Goal: Find specific page/section: Locate a particular part of the current website

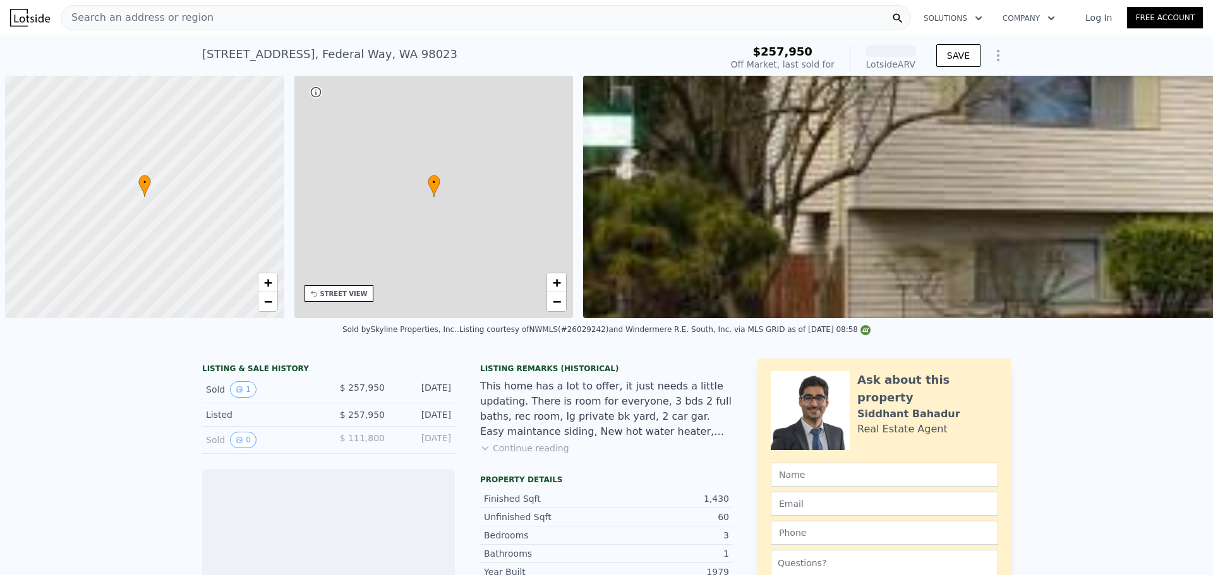
scroll to position [0, 5]
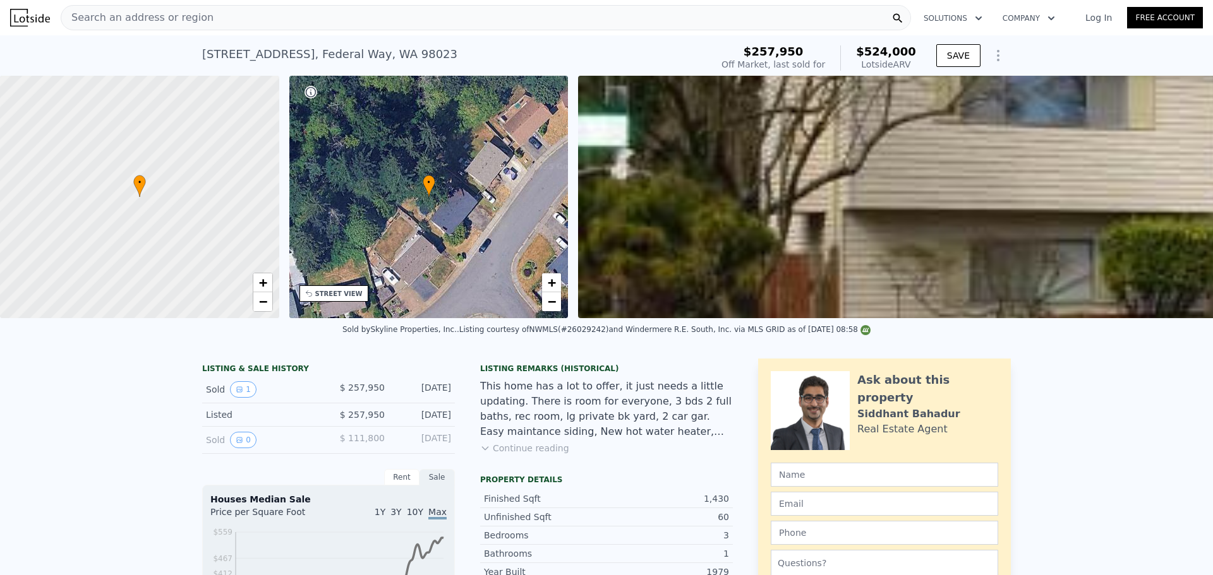
click at [251, 7] on div "Search an address or region" at bounding box center [486, 17] width 850 height 25
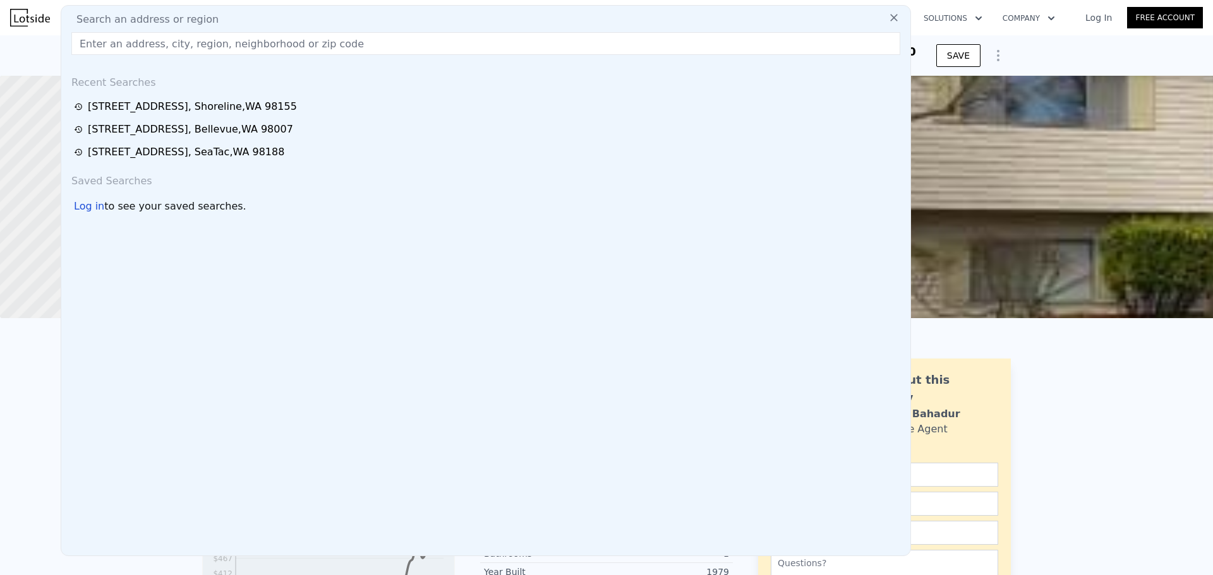
click at [240, 40] on input "text" at bounding box center [485, 43] width 829 height 23
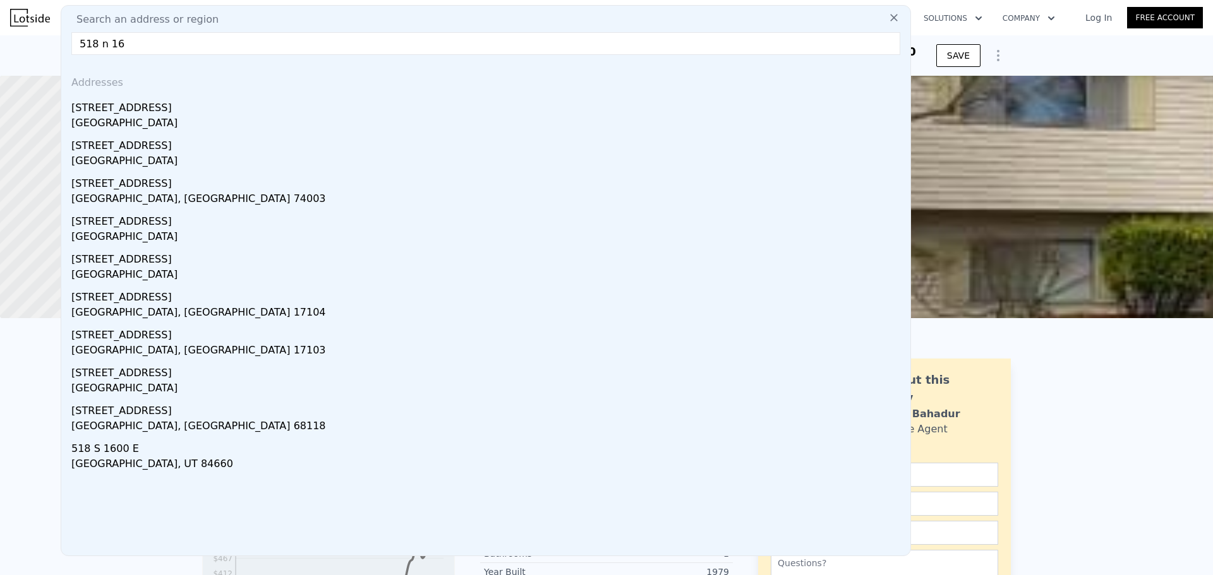
click at [176, 31] on div "Search an address or region 518 n 16 Addresses [STREET_ADDRESS][GEOGRAPHIC_DATA…" at bounding box center [486, 280] width 850 height 551
click at [176, 41] on input "518 n 16" at bounding box center [485, 43] width 829 height 23
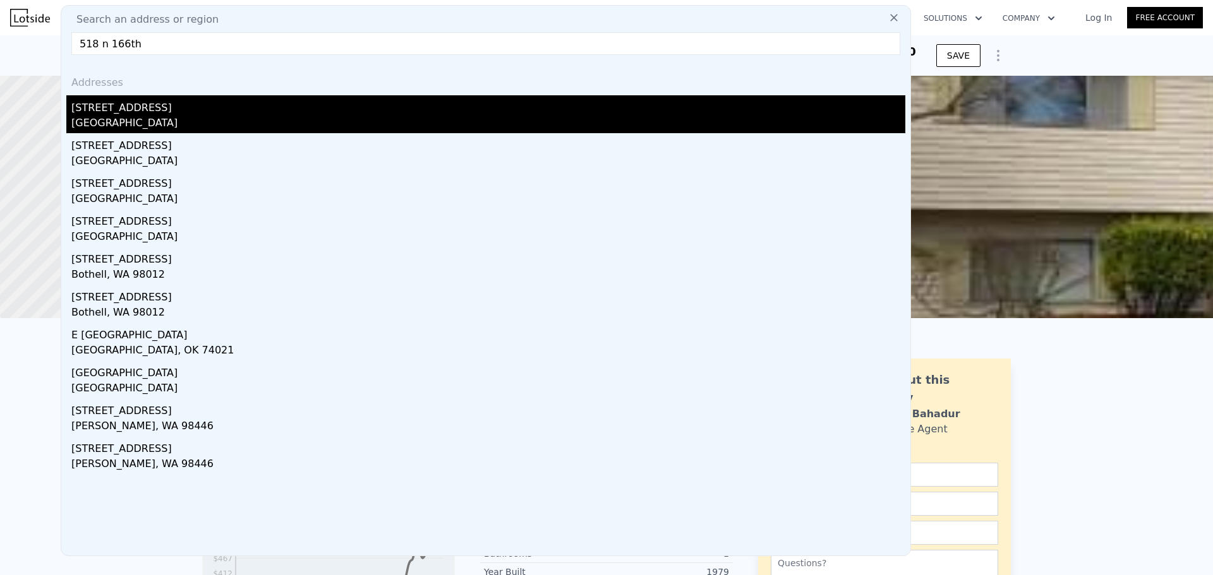
type input "518 n 166th"
click at [183, 107] on div "[STREET_ADDRESS]" at bounding box center [488, 105] width 834 height 20
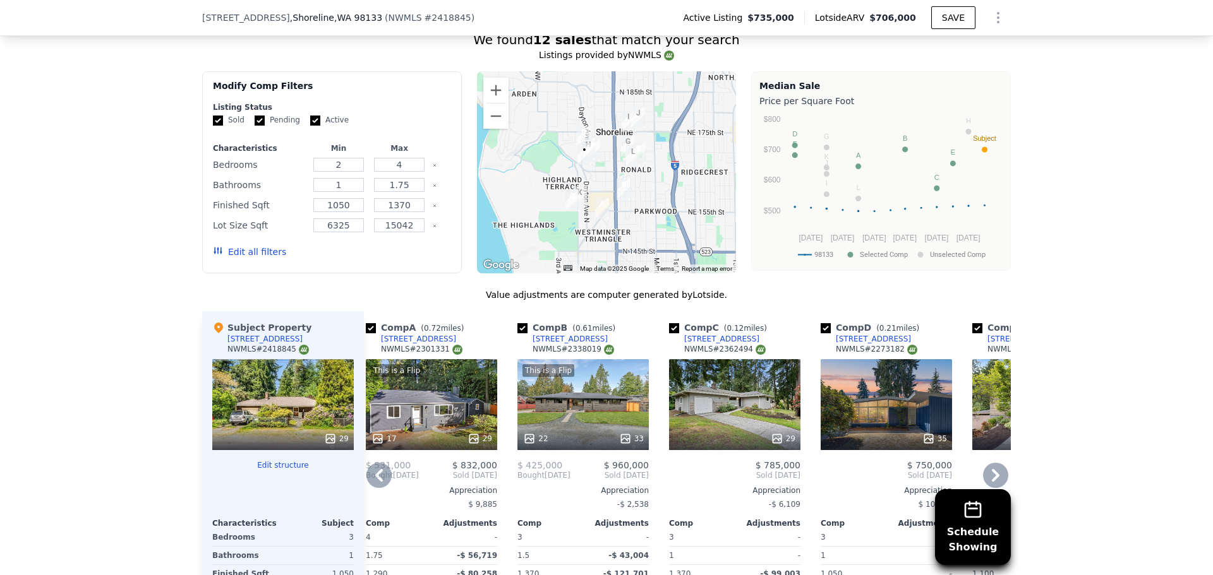
scroll to position [1048, 0]
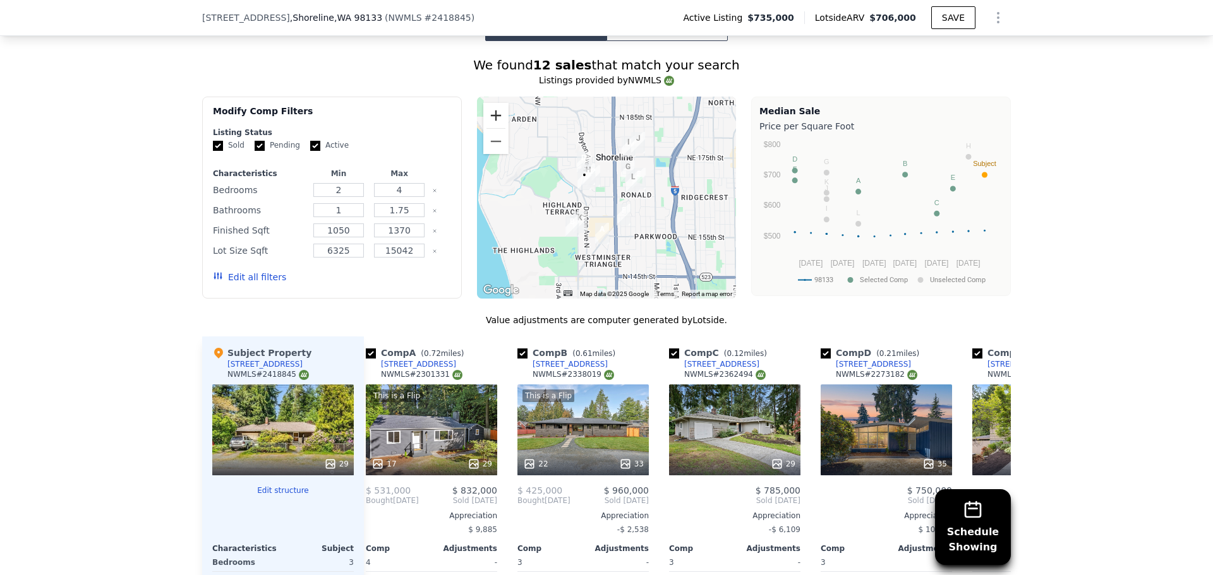
click at [488, 124] on button "Zoom in" at bounding box center [495, 115] width 25 height 25
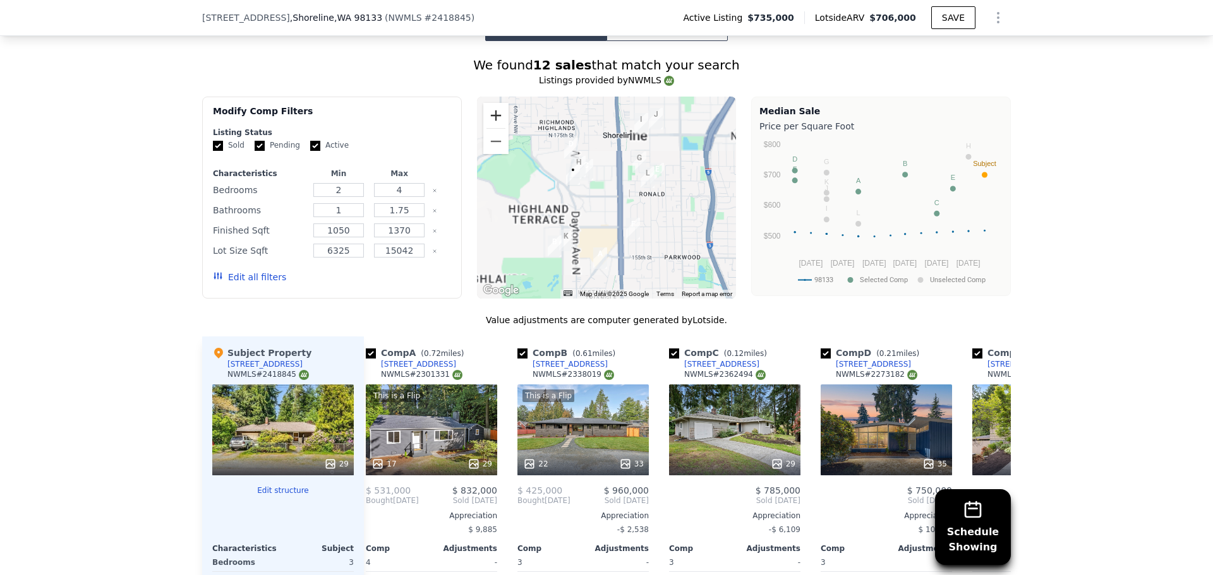
click at [488, 124] on button "Zoom in" at bounding box center [495, 115] width 25 height 25
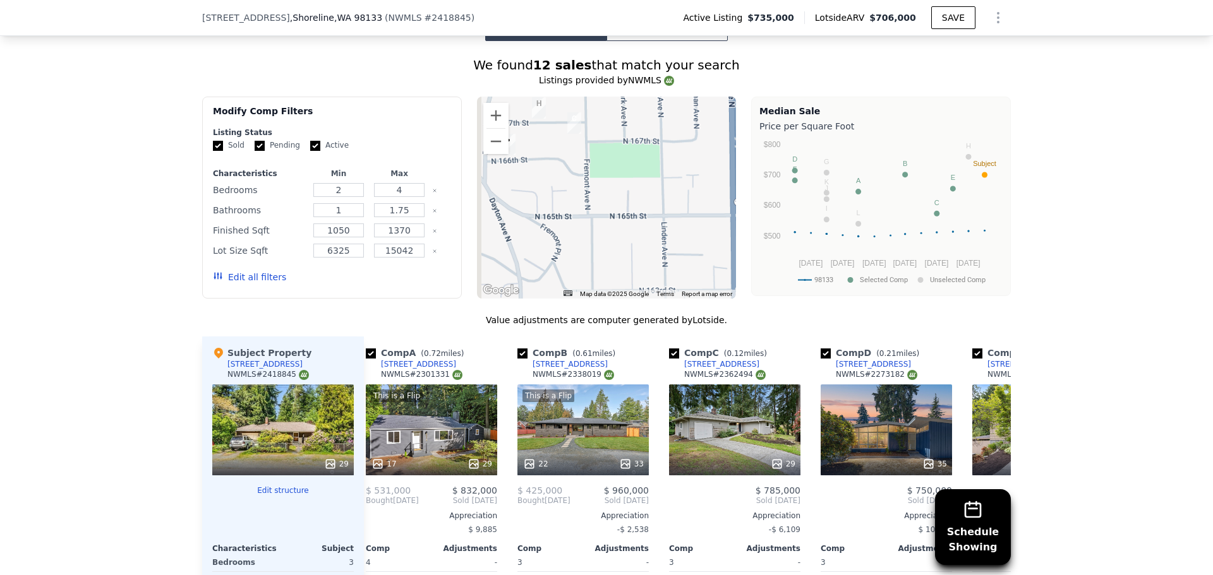
drag, startPoint x: 640, startPoint y: 224, endPoint x: 727, endPoint y: 256, distance: 92.5
click at [727, 256] on div at bounding box center [607, 198] width 260 height 202
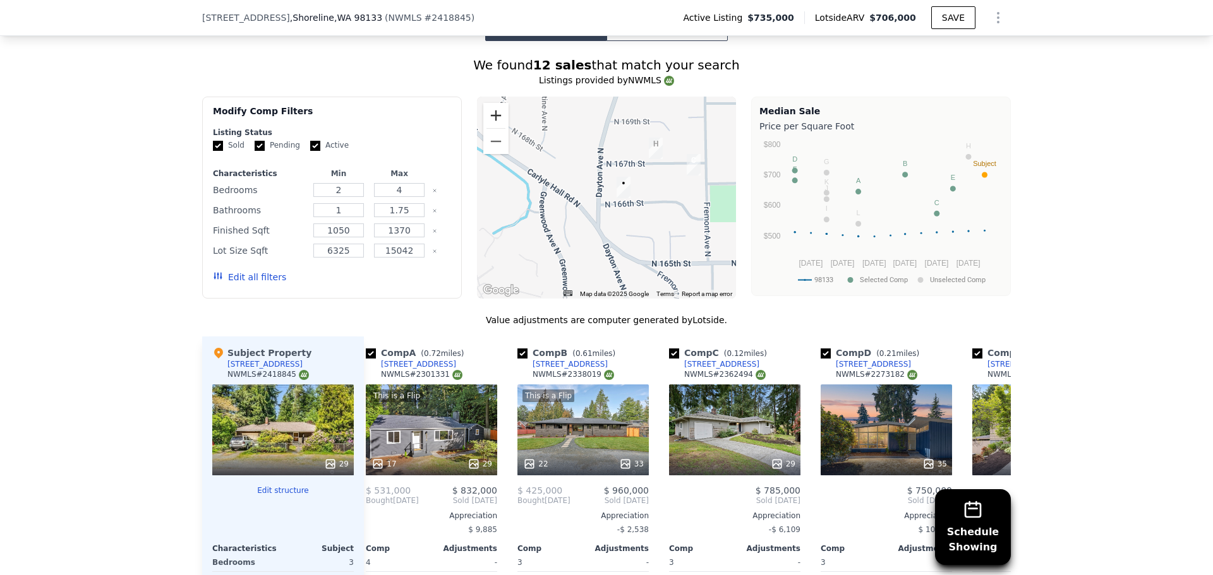
click at [496, 123] on button "Zoom in" at bounding box center [495, 115] width 25 height 25
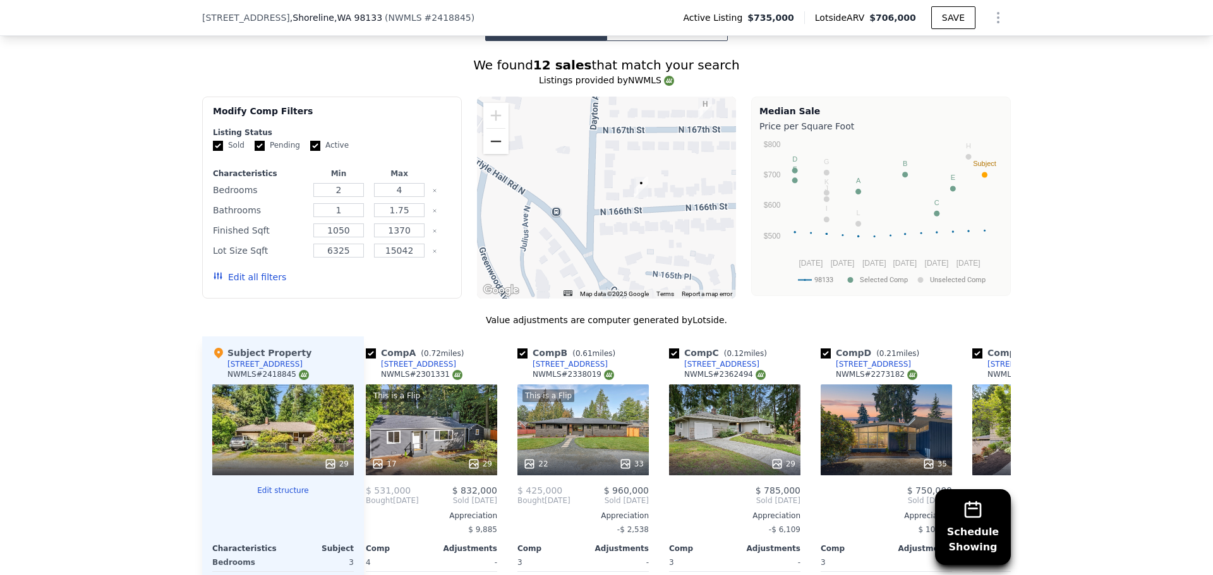
click at [489, 154] on button "Zoom out" at bounding box center [495, 141] width 25 height 25
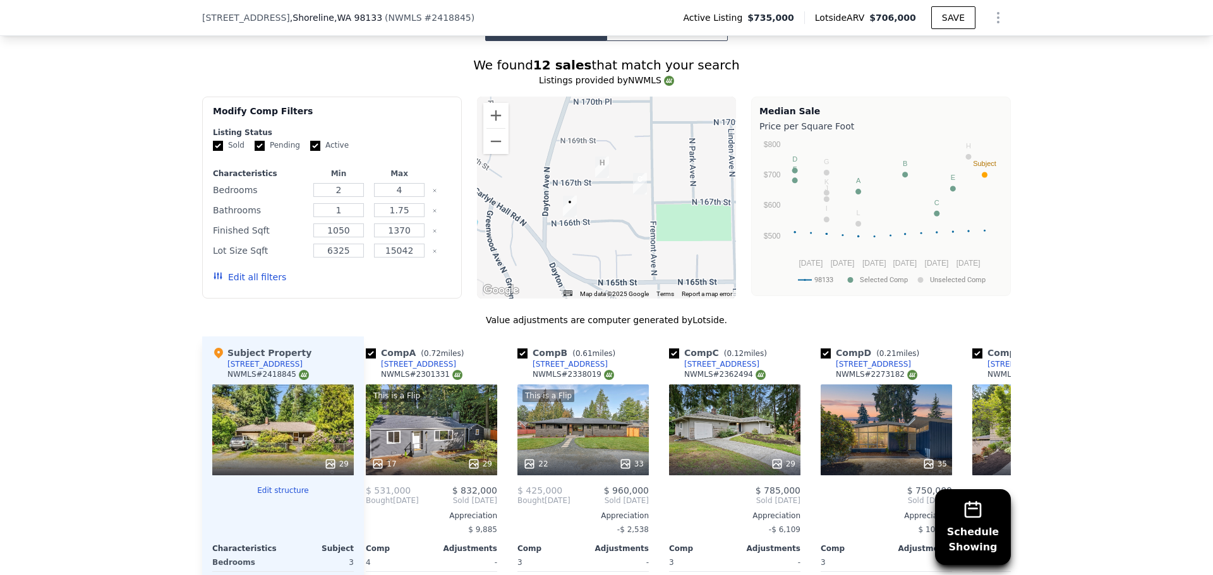
drag, startPoint x: 637, startPoint y: 207, endPoint x: 558, endPoint y: 216, distance: 79.5
click at [573, 228] on div at bounding box center [607, 198] width 260 height 202
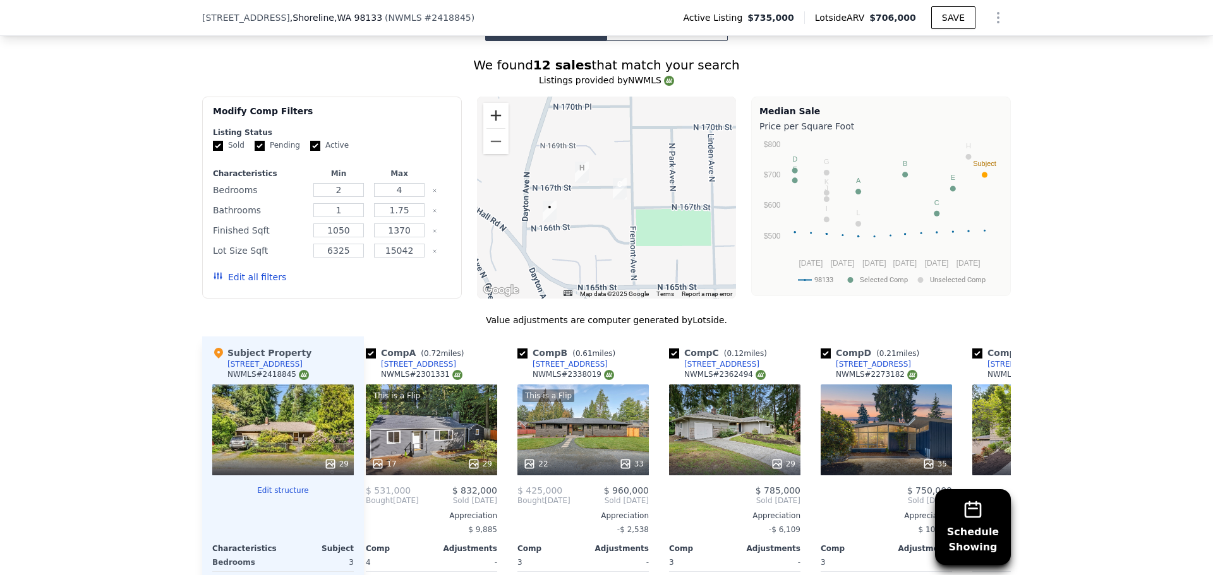
click at [488, 128] on button "Zoom in" at bounding box center [495, 115] width 25 height 25
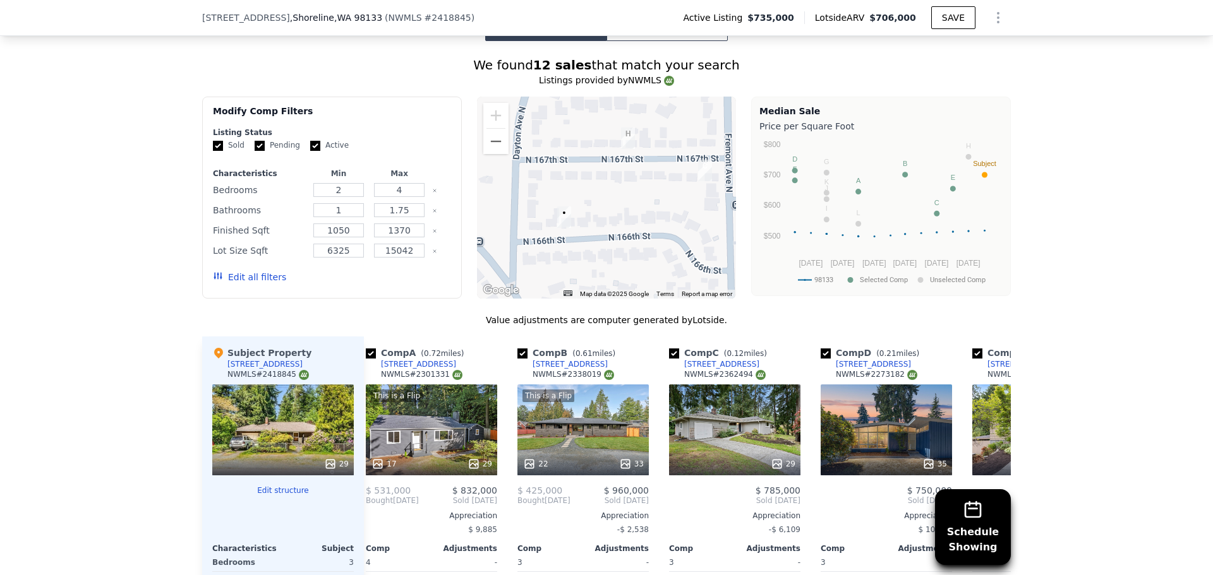
drag, startPoint x: 612, startPoint y: 211, endPoint x: 675, endPoint y: 191, distance: 66.1
click at [675, 191] on div at bounding box center [607, 198] width 260 height 202
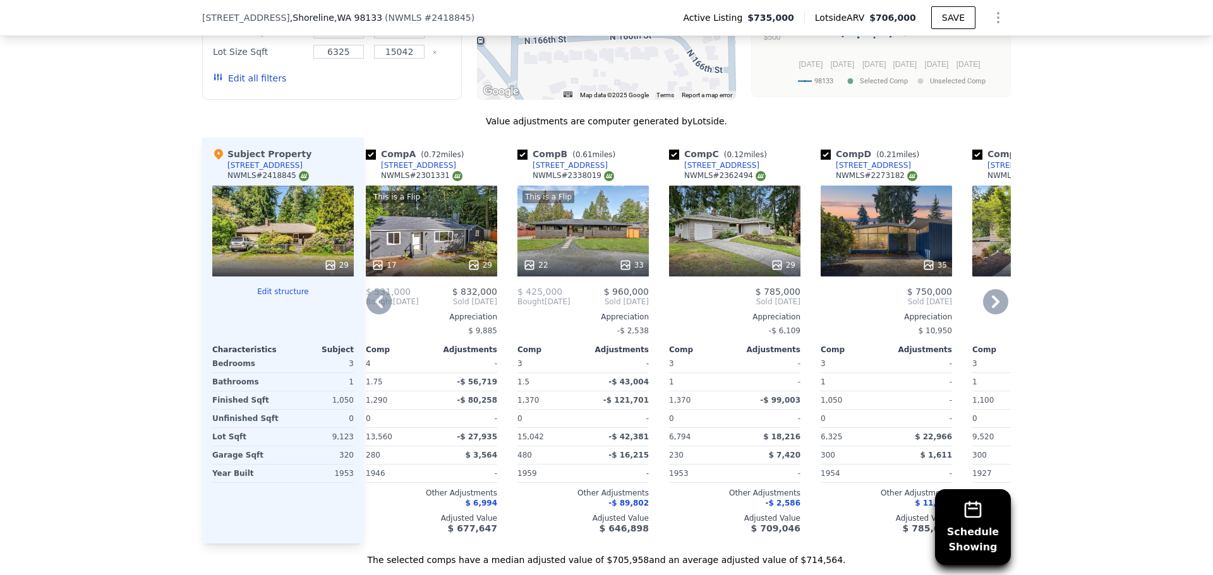
scroll to position [1259, 0]
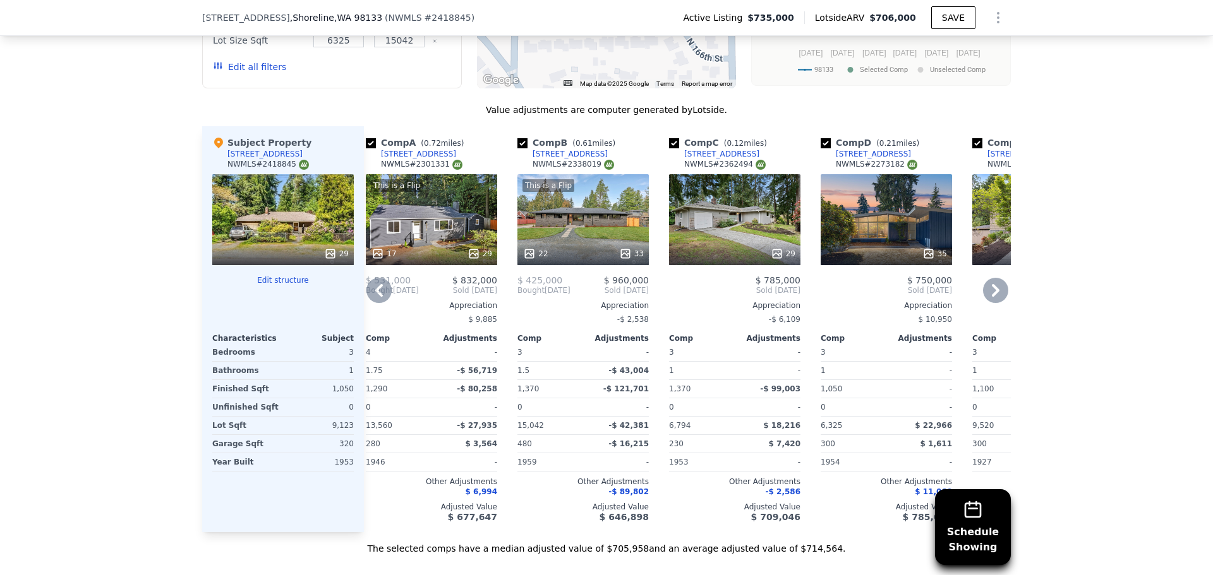
click at [710, 239] on div "29" at bounding box center [734, 219] width 131 height 91
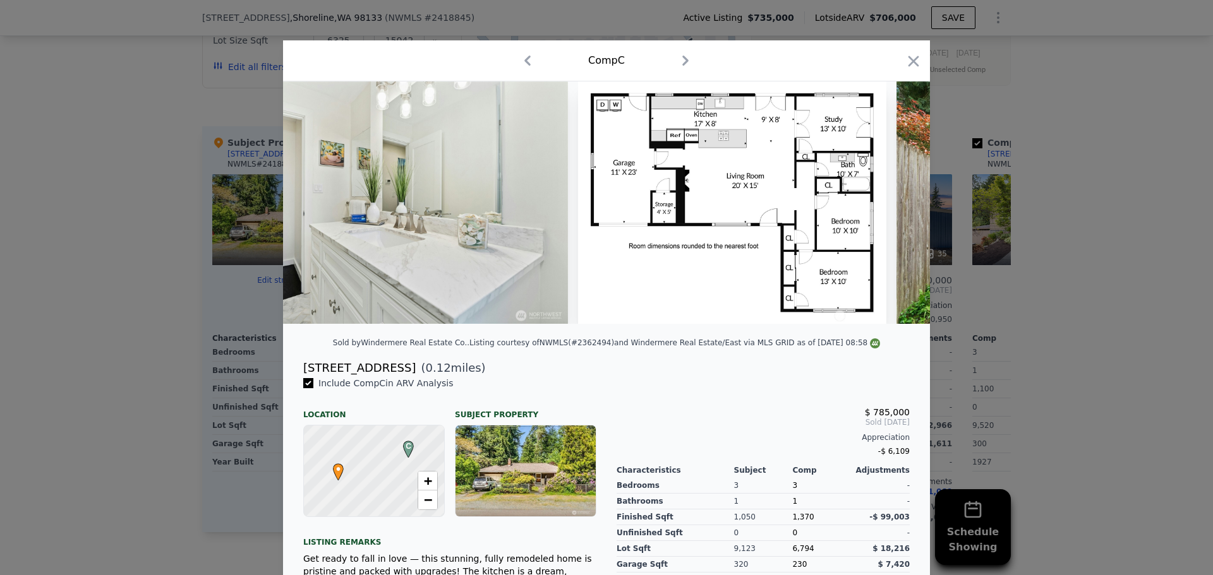
scroll to position [0, 7757]
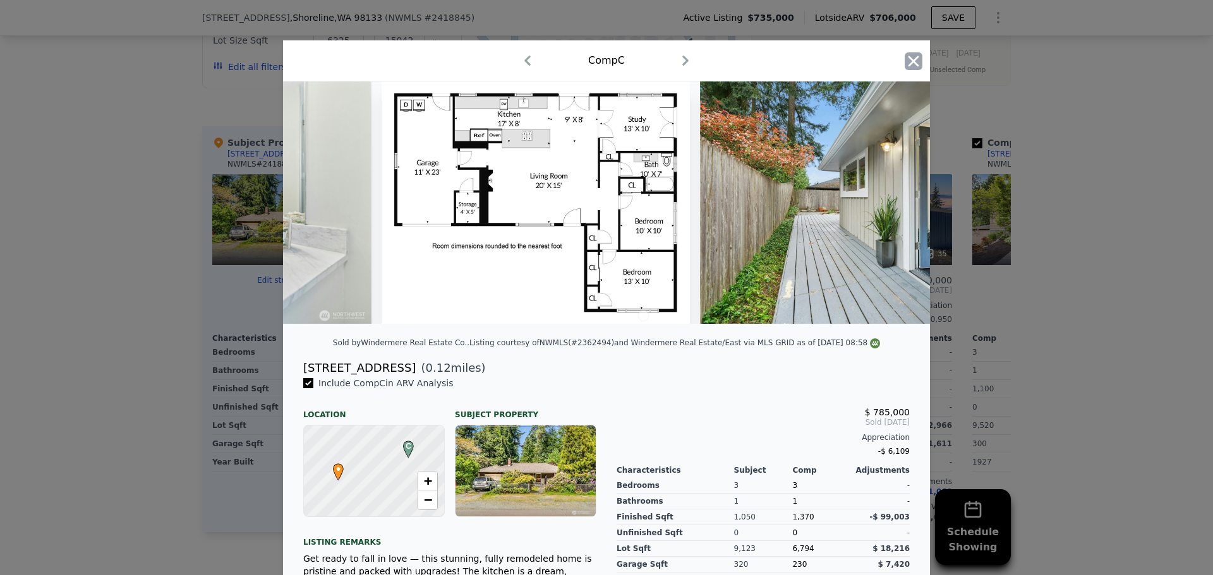
click at [910, 57] on icon "button" at bounding box center [913, 61] width 18 height 18
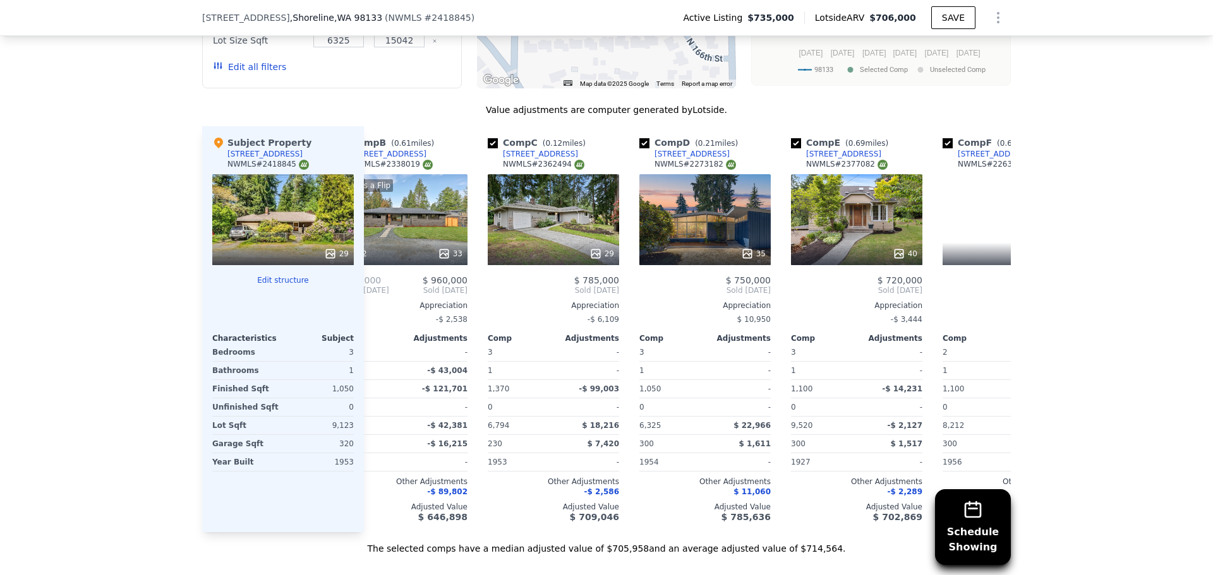
scroll to position [0, 279]
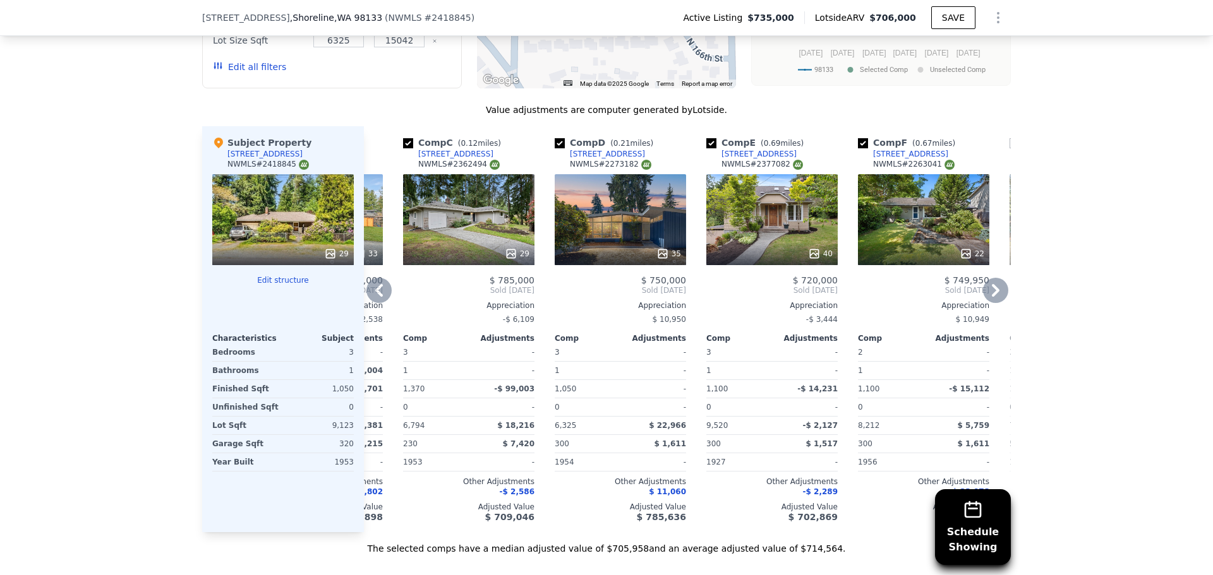
click at [472, 239] on div "29" at bounding box center [468, 219] width 131 height 91
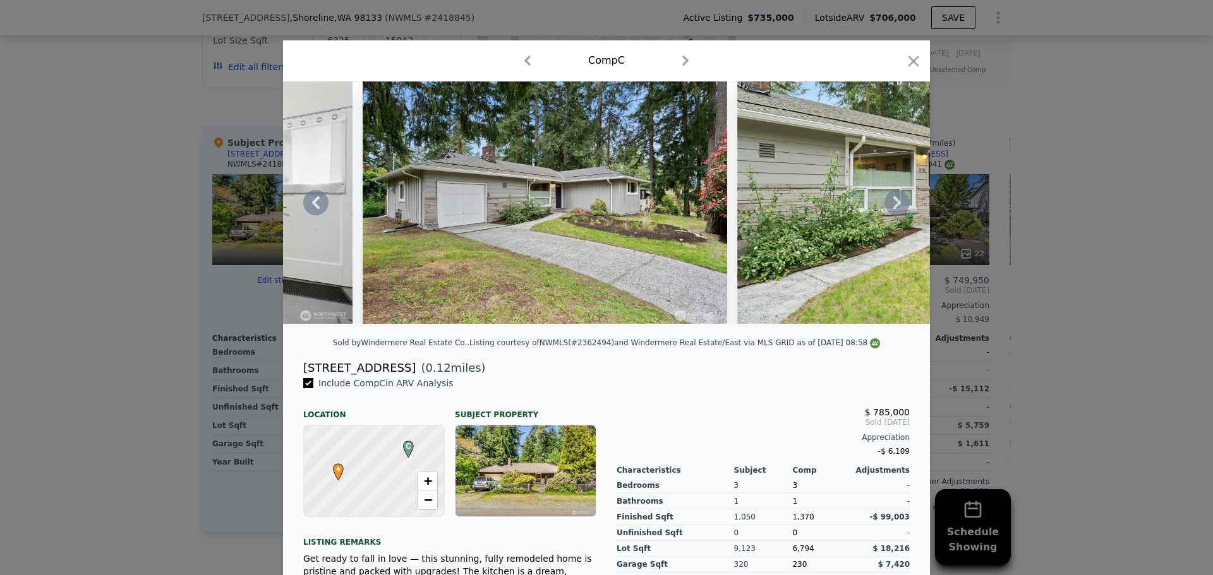
scroll to position [0, 316]
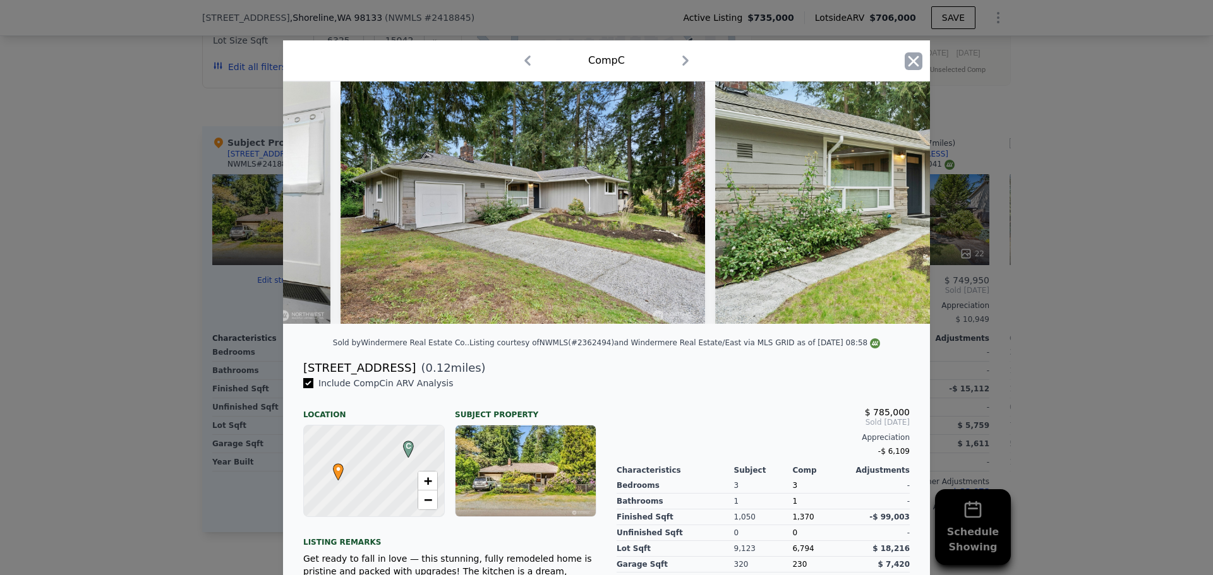
click at [912, 63] on icon "button" at bounding box center [913, 61] width 18 height 18
